Goal: Obtain resource: Download file/media

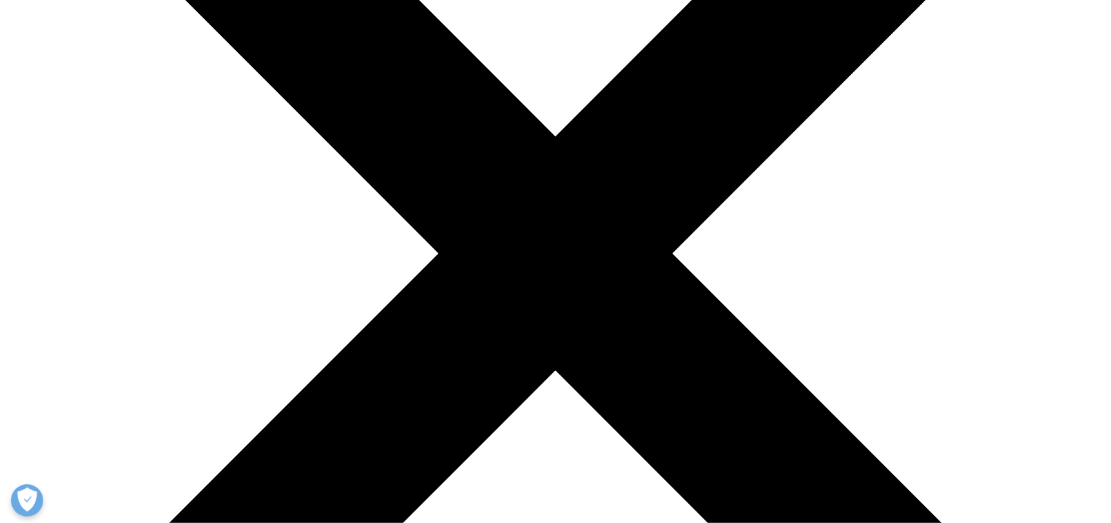
scroll to position [322, 0]
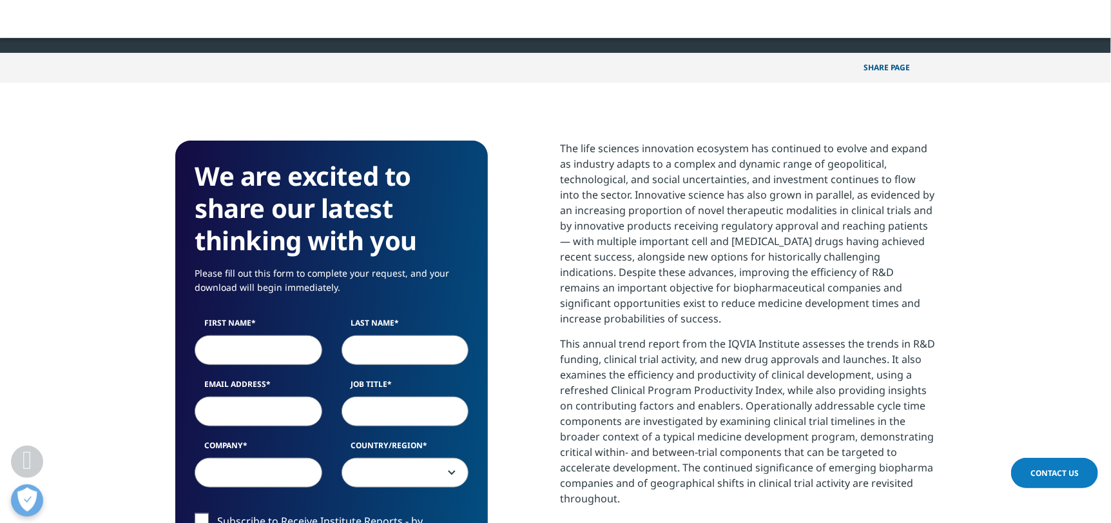
scroll to position [515, 0]
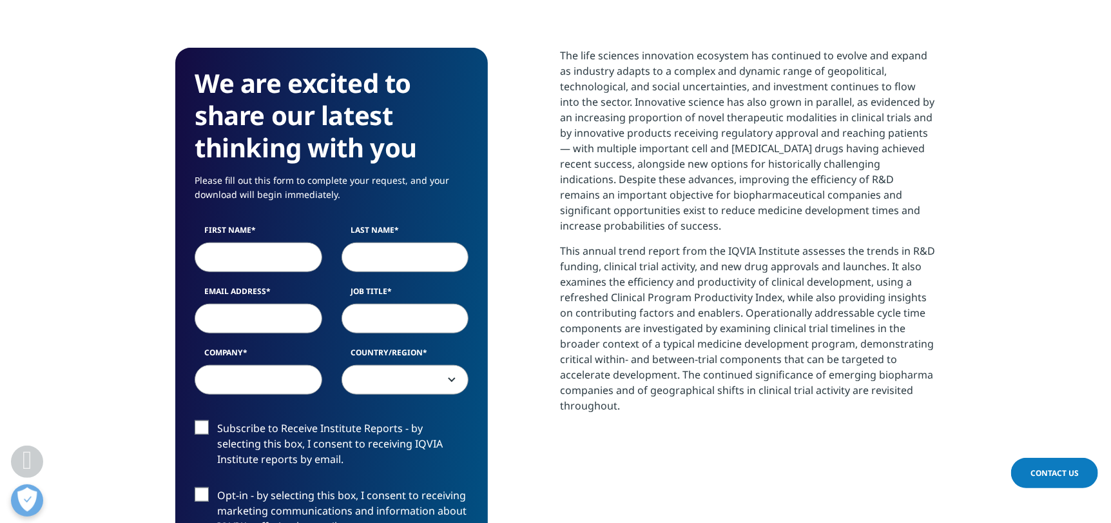
click at [239, 285] on label "Email Address" at bounding box center [259, 294] width 128 height 18
click at [239, 303] on input "Email Address" at bounding box center [259, 318] width 128 height 30
click at [241, 259] on input "First Name" at bounding box center [259, 257] width 128 height 30
type input "Collin"
type input "Douglas"
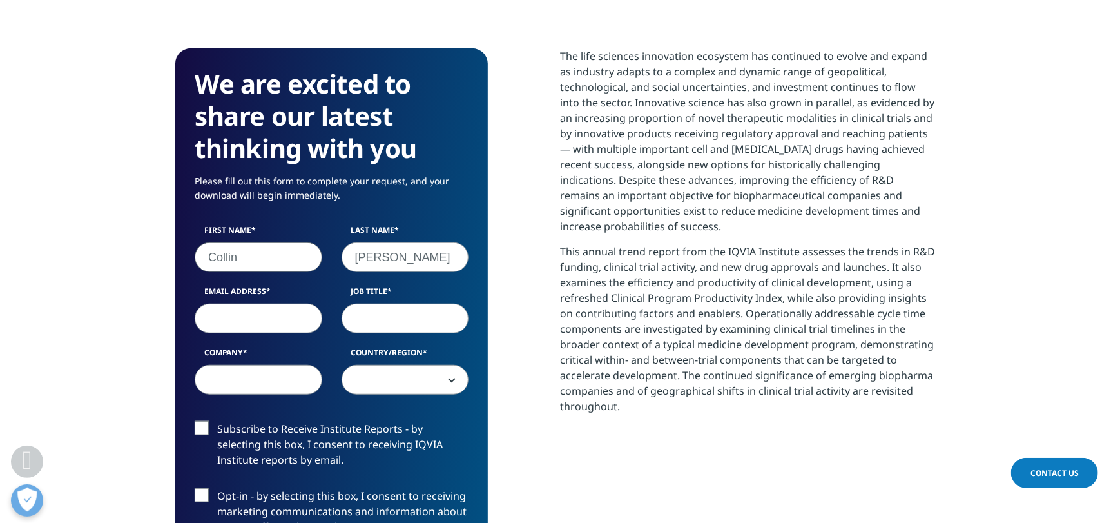
type input "collin.douglas@partnersgroup.com"
select select "[GEOGRAPHIC_DATA]"
click at [395, 311] on input "Job Title" at bounding box center [406, 318] width 128 height 30
type input "Investor"
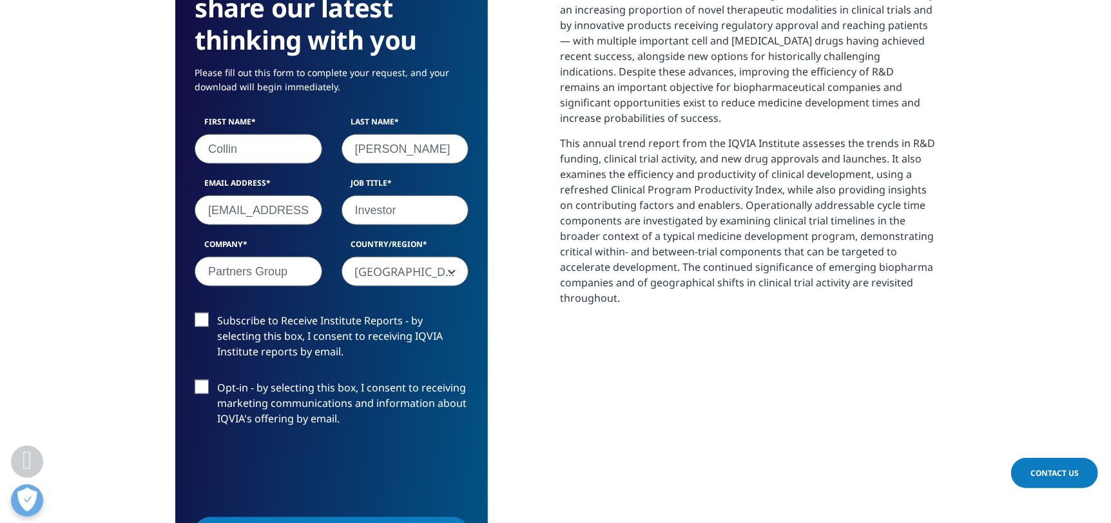
scroll to position [644, 0]
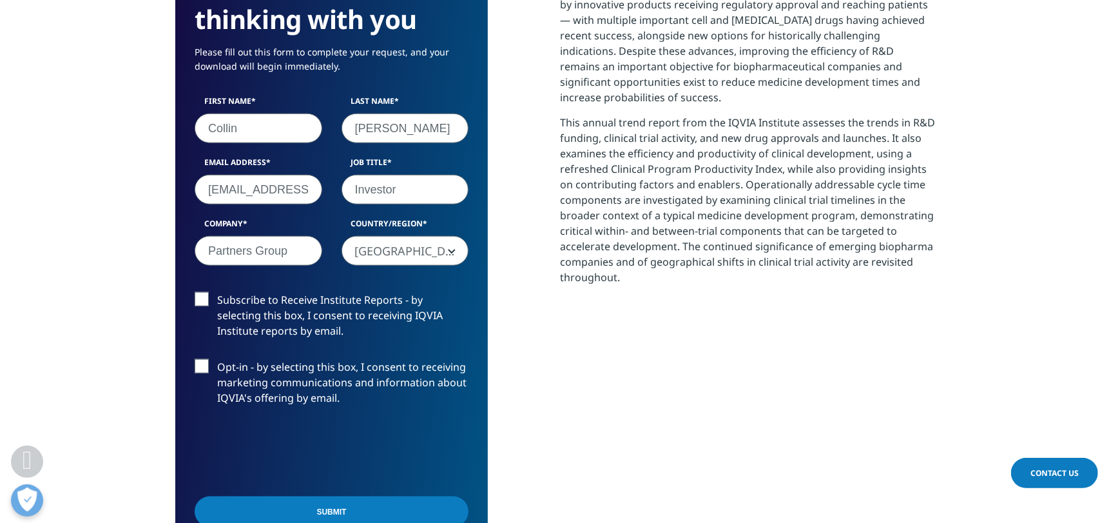
type input "Partners Group"
click at [198, 361] on label "Opt-in - by selecting this box, I consent to receiving marketing communications…" at bounding box center [332, 385] width 274 height 53
click at [217, 359] on input "Opt-in - by selecting this box, I consent to receiving marketing communications…" at bounding box center [217, 359] width 0 height 0
click at [205, 296] on label "Subscribe to Receive Institute Reports - by selecting this box, I consent to re…" at bounding box center [332, 318] width 274 height 53
click at [217, 292] on input "Subscribe to Receive Institute Reports - by selecting this box, I consent to re…" at bounding box center [217, 292] width 0 height 0
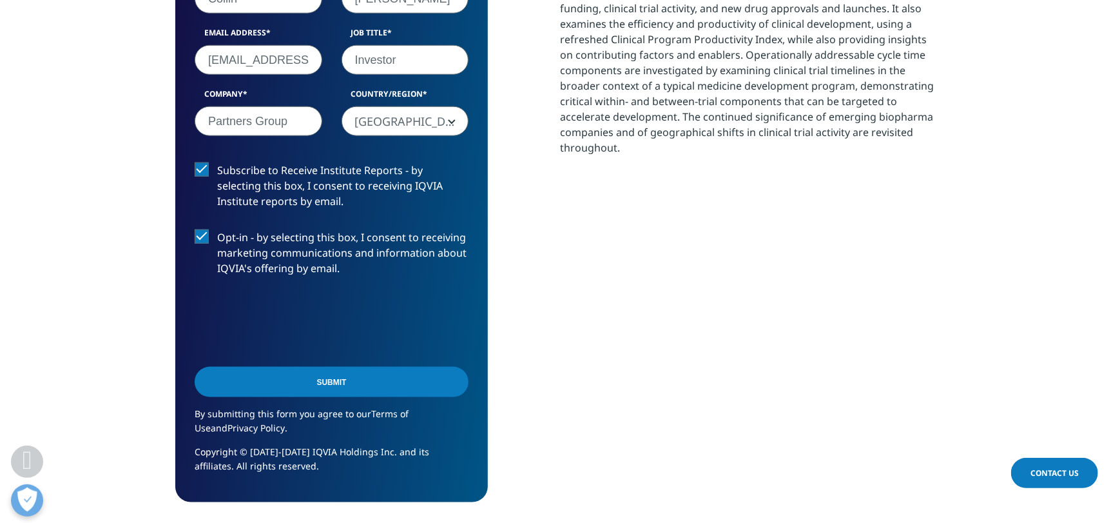
click at [383, 401] on div "Submit" at bounding box center [332, 383] width 274 height 46
click at [383, 383] on input "Submit" at bounding box center [332, 382] width 274 height 30
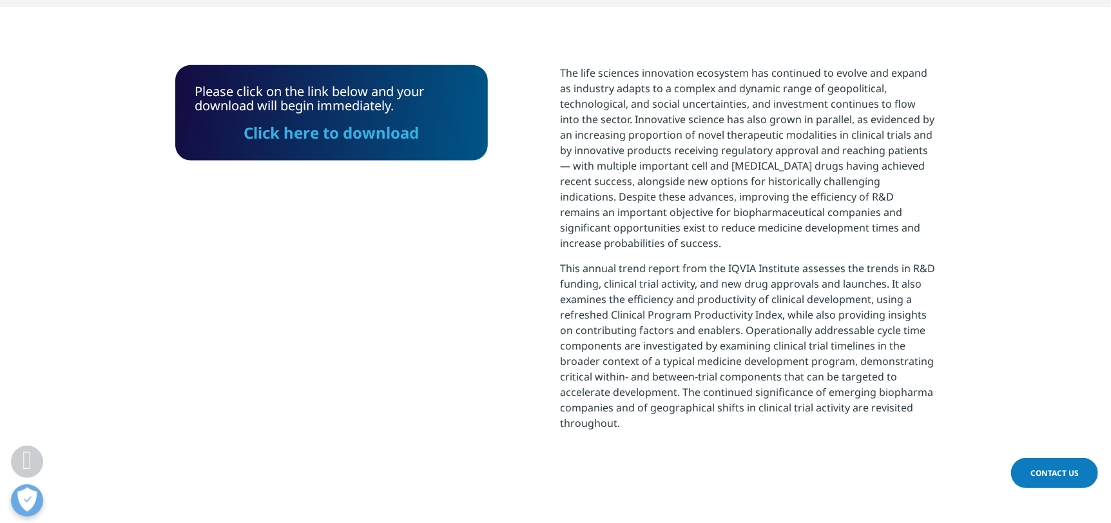
scroll to position [389, 0]
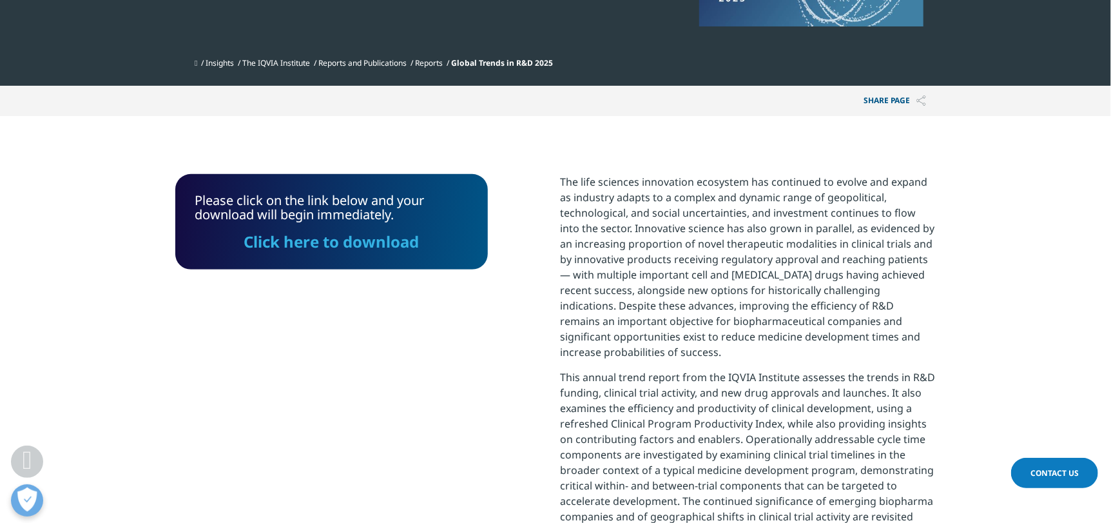
click at [357, 246] on link "Click here to download" at bounding box center [331, 241] width 175 height 21
